Goal: Task Accomplishment & Management: Use online tool/utility

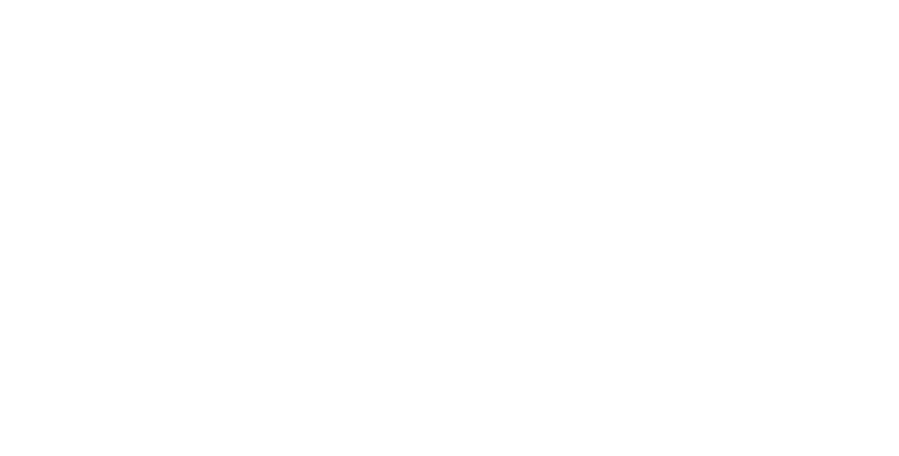
click at [847, 98] on div "Order #24653 - NON ACCOUNT SALE Close Options Edit Order" at bounding box center [527, 78] width 640 height 44
click at [670, 74] on button "Close" at bounding box center [644, 78] width 51 height 22
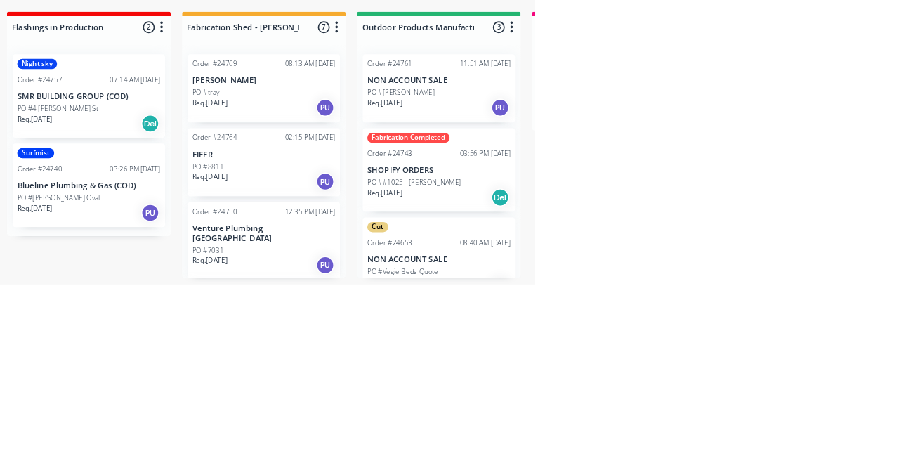
click at [574, 232] on div "Req. 29/08/25 PU" at bounding box center [563, 238] width 177 height 24
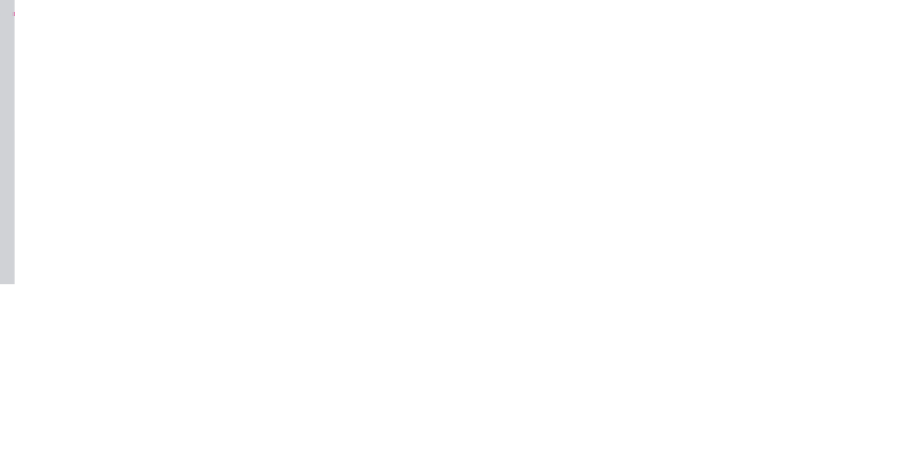
click at [781, 302] on button "Add labels" at bounding box center [748, 297] width 65 height 19
type input "Fab"
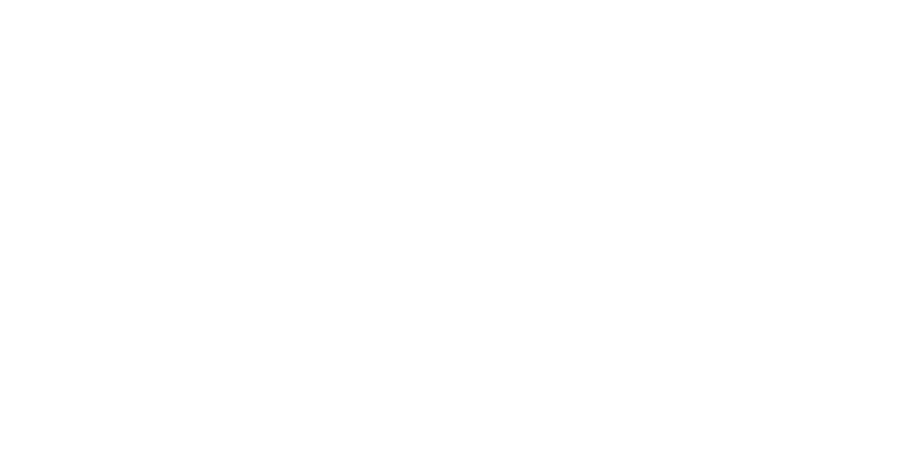
click at [651, 198] on div "Assigned to Add team member" at bounding box center [580, 161] width 140 height 98
click at [670, 77] on button "Close" at bounding box center [644, 78] width 51 height 22
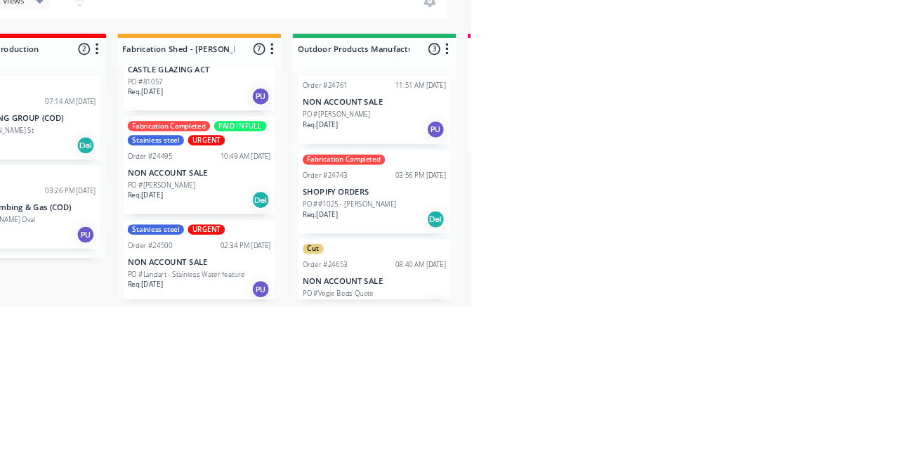
scroll to position [409, 0]
